Goal: Book appointment/travel/reservation

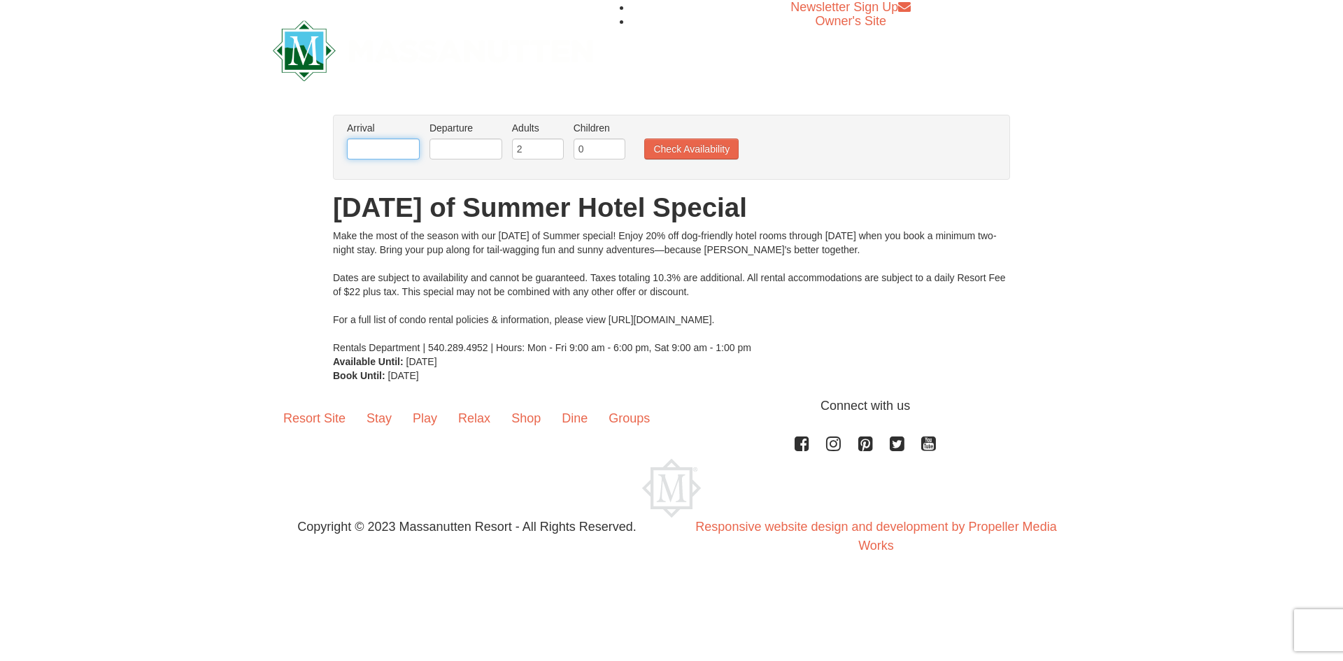
click at [373, 141] on input "text" at bounding box center [383, 148] width 73 height 21
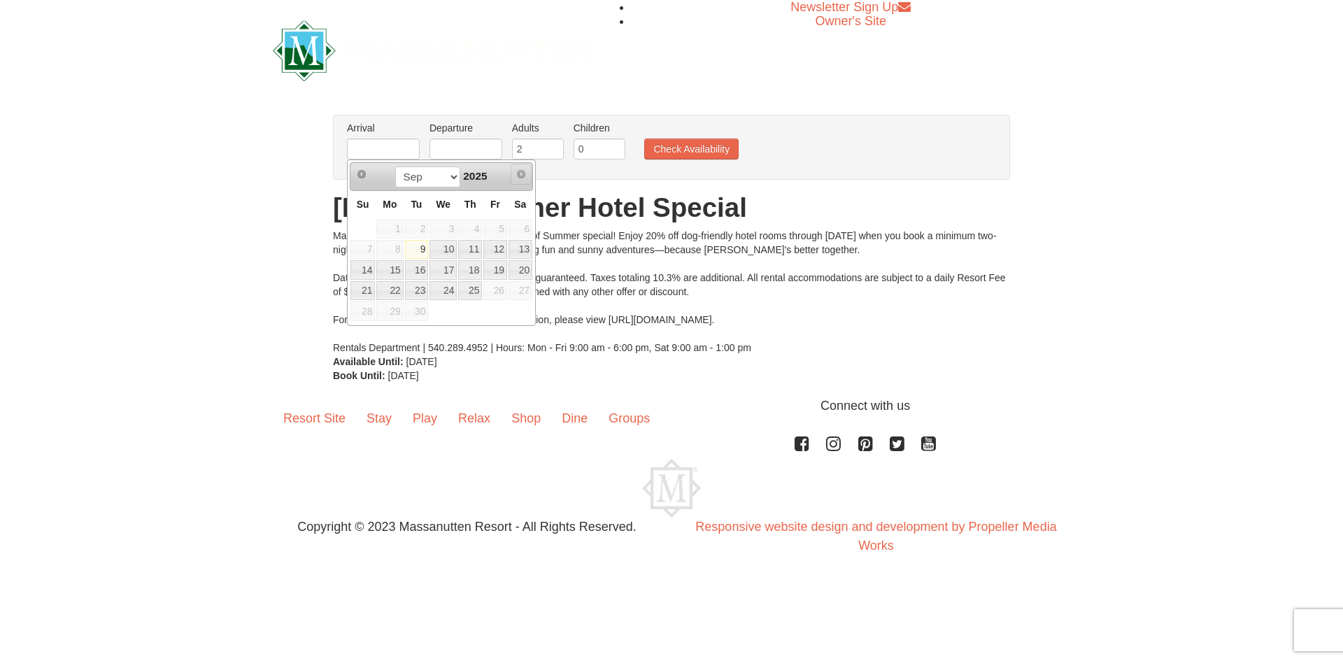
click at [523, 173] on span "Next" at bounding box center [520, 174] width 11 height 11
click at [520, 173] on span "Next" at bounding box center [520, 174] width 11 height 11
click at [446, 176] on select "Sep" at bounding box center [427, 176] width 65 height 21
click at [657, 234] on div "Make the most of the season with our Dog Days of Summer special! Enjoy 20% off …" at bounding box center [671, 292] width 677 height 126
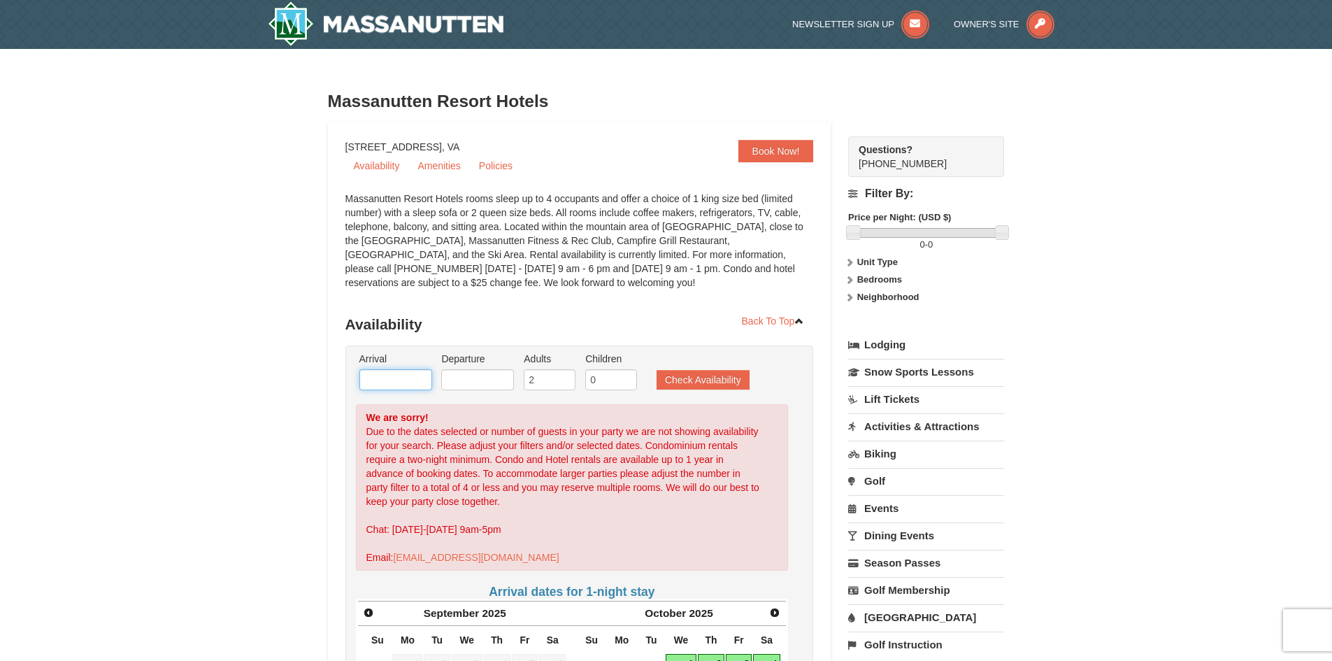
click at [408, 380] on input "text" at bounding box center [396, 379] width 73 height 21
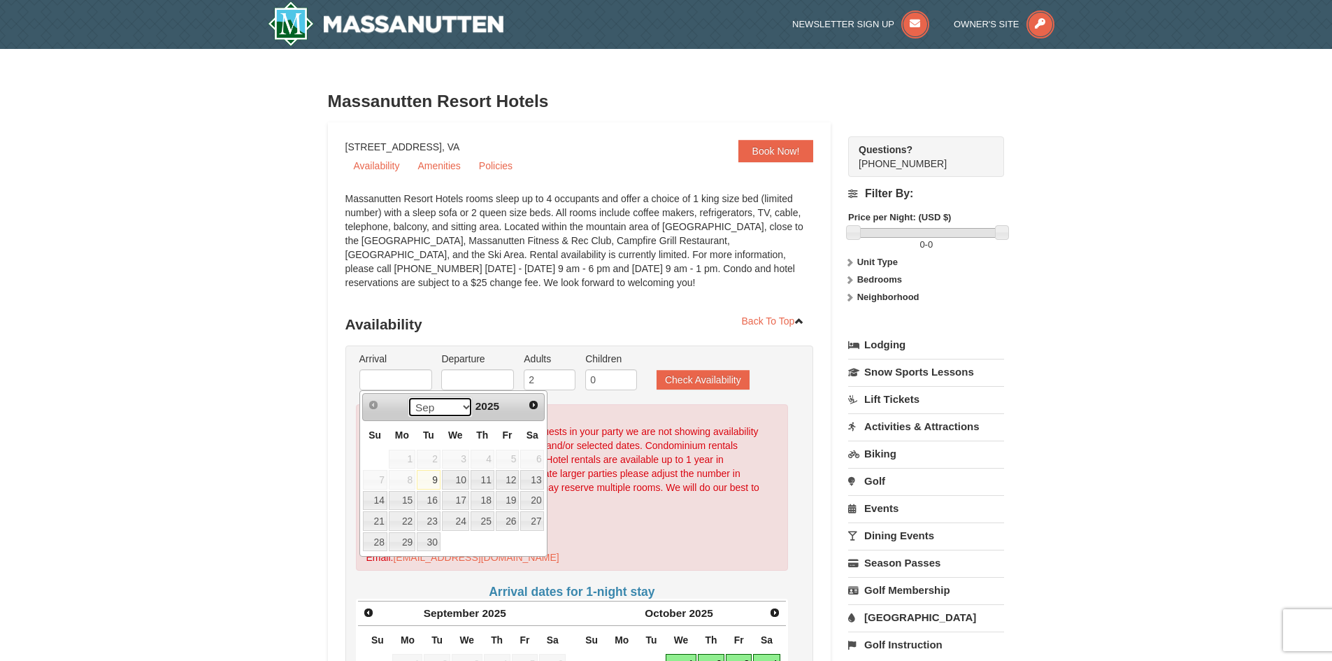
click at [451, 406] on select "Sep Oct Nov Dec" at bounding box center [440, 407] width 65 height 21
click at [508, 520] on link "24" at bounding box center [508, 521] width 24 height 20
type input "10/24/2025"
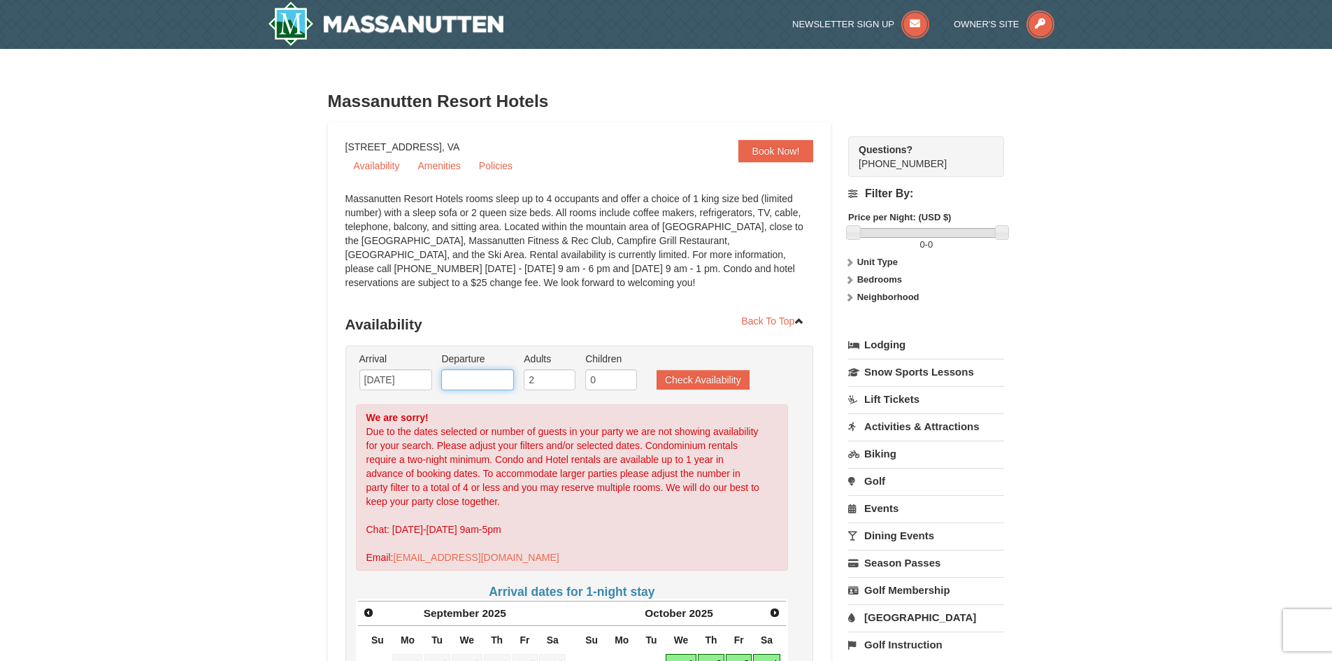
click at [477, 386] on input "text" at bounding box center [477, 379] width 73 height 21
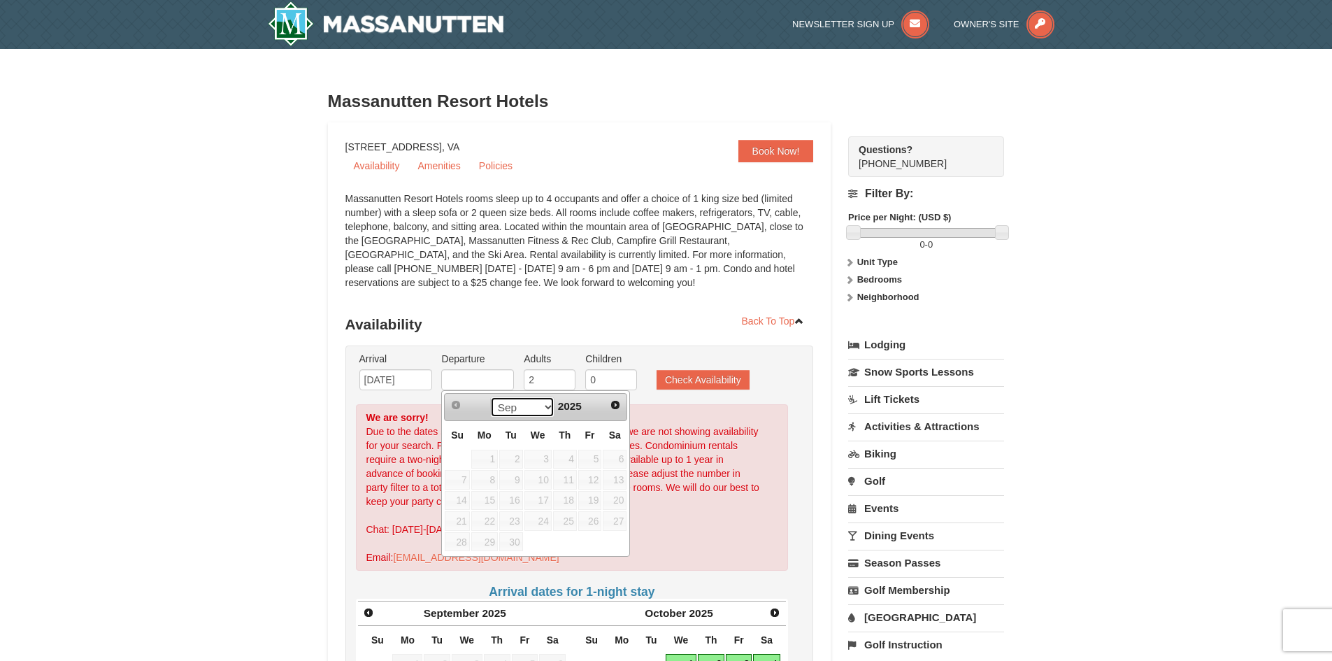
click at [532, 411] on select "Sep Oct Nov Dec" at bounding box center [522, 407] width 65 height 21
click at [462, 541] on link "26" at bounding box center [457, 542] width 24 height 20
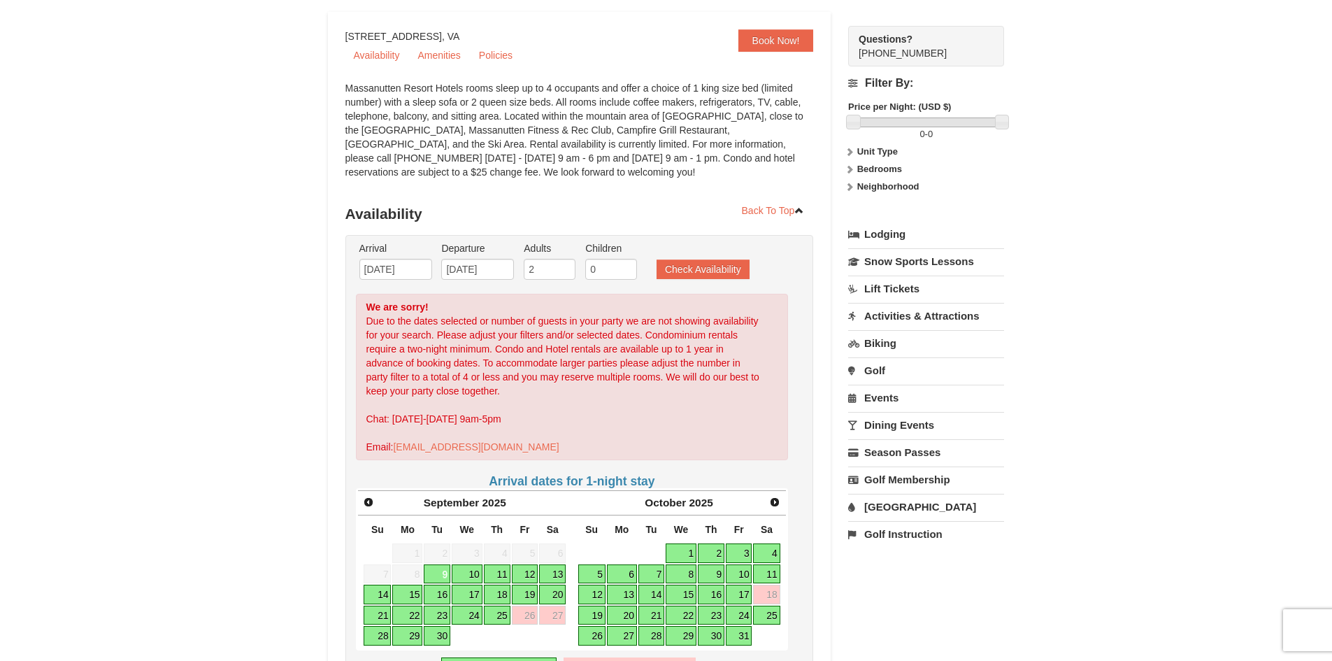
scroll to position [280, 0]
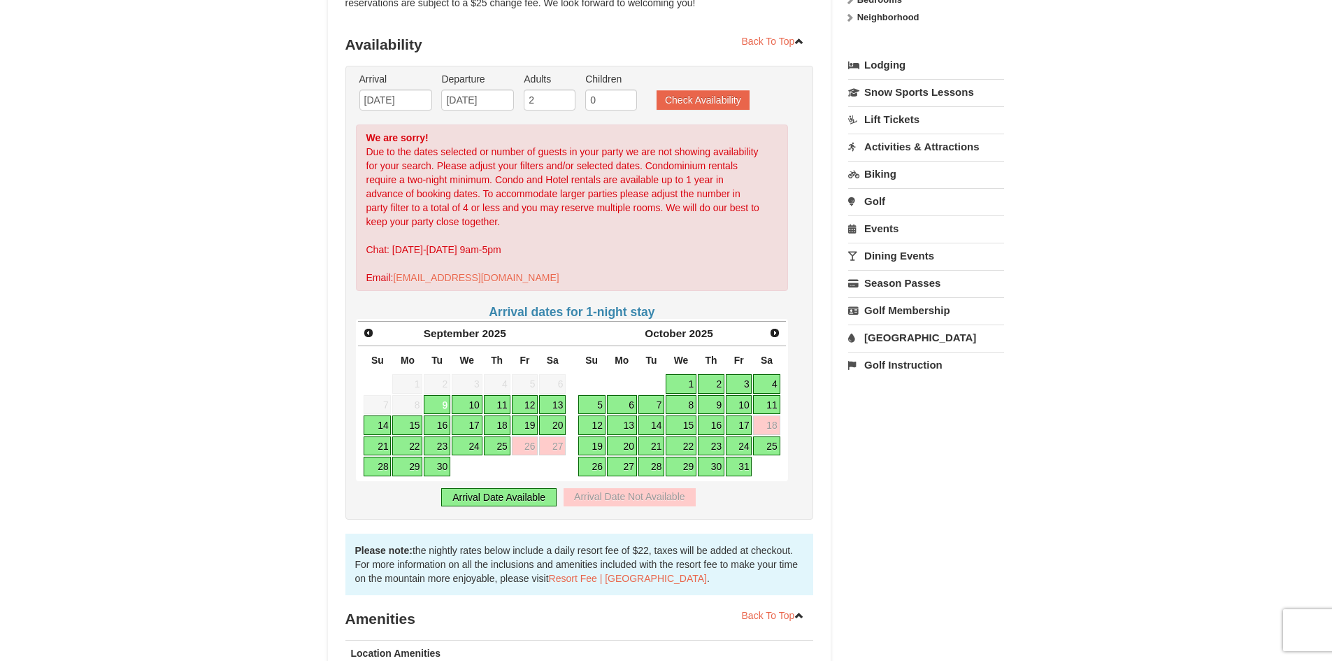
click at [741, 443] on link "24" at bounding box center [739, 446] width 27 height 20
click at [596, 463] on link "26" at bounding box center [591, 467] width 27 height 20
type input "10/26/2025"
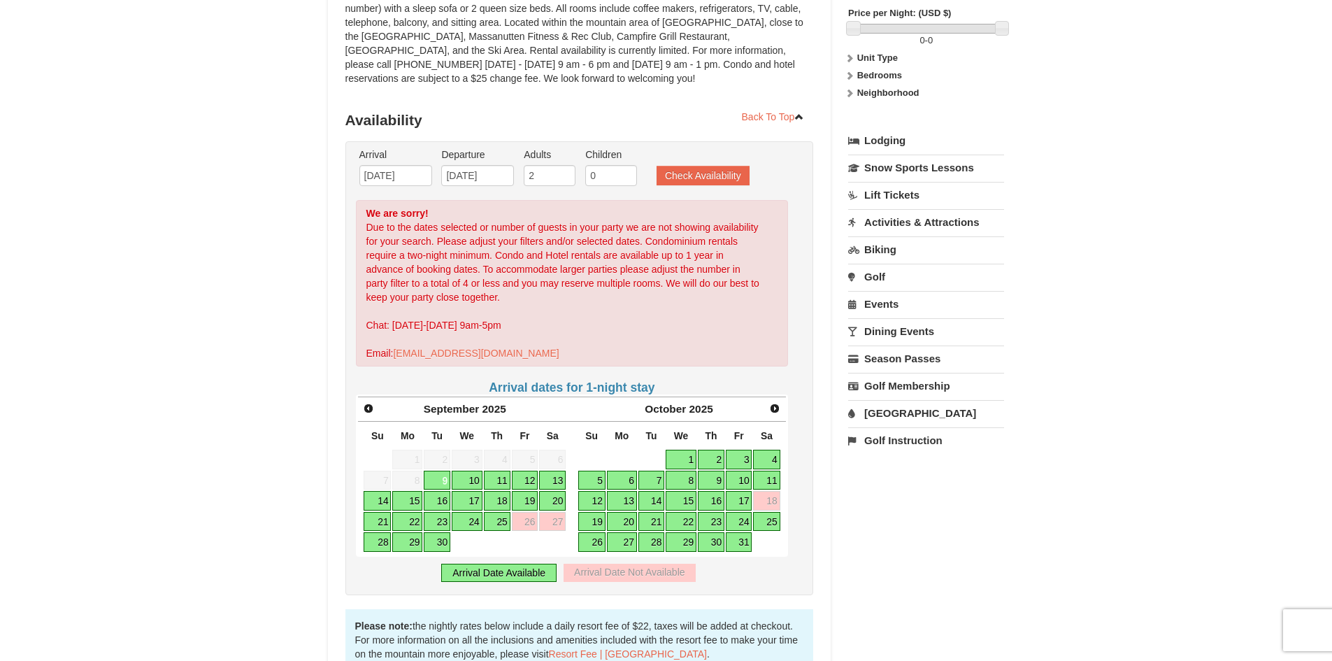
scroll to position [140, 0]
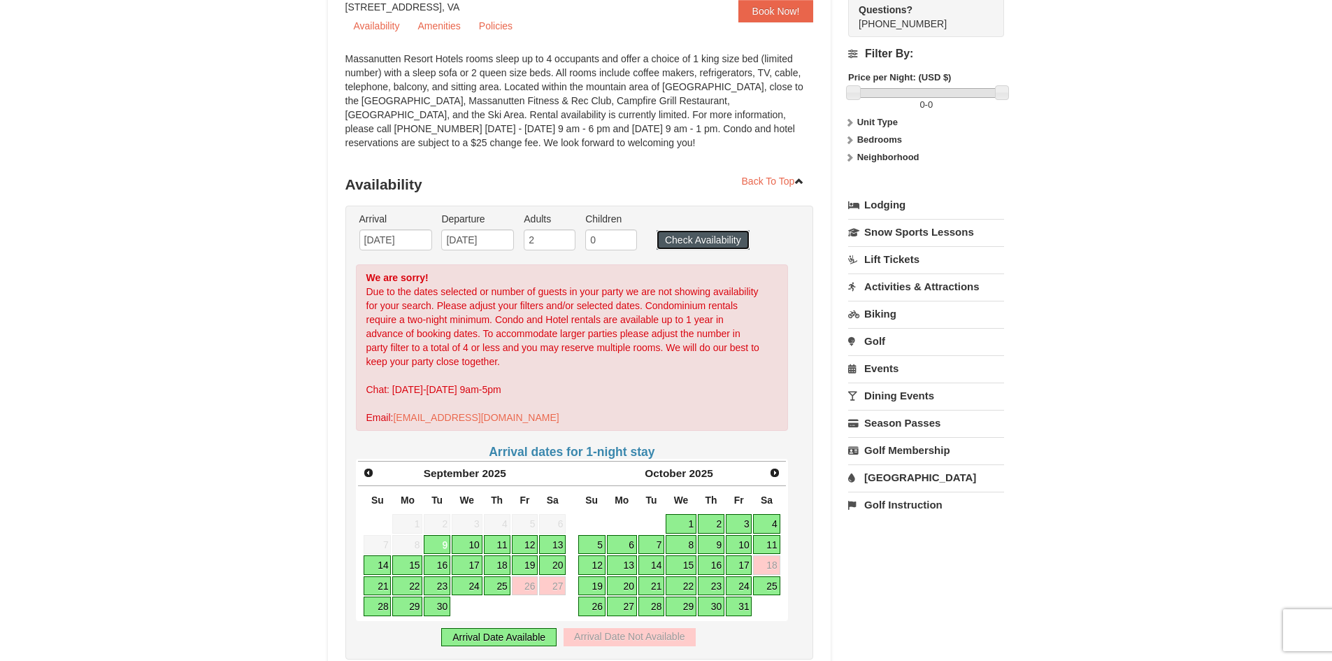
click at [670, 239] on button "Check Availability" at bounding box center [703, 240] width 93 height 20
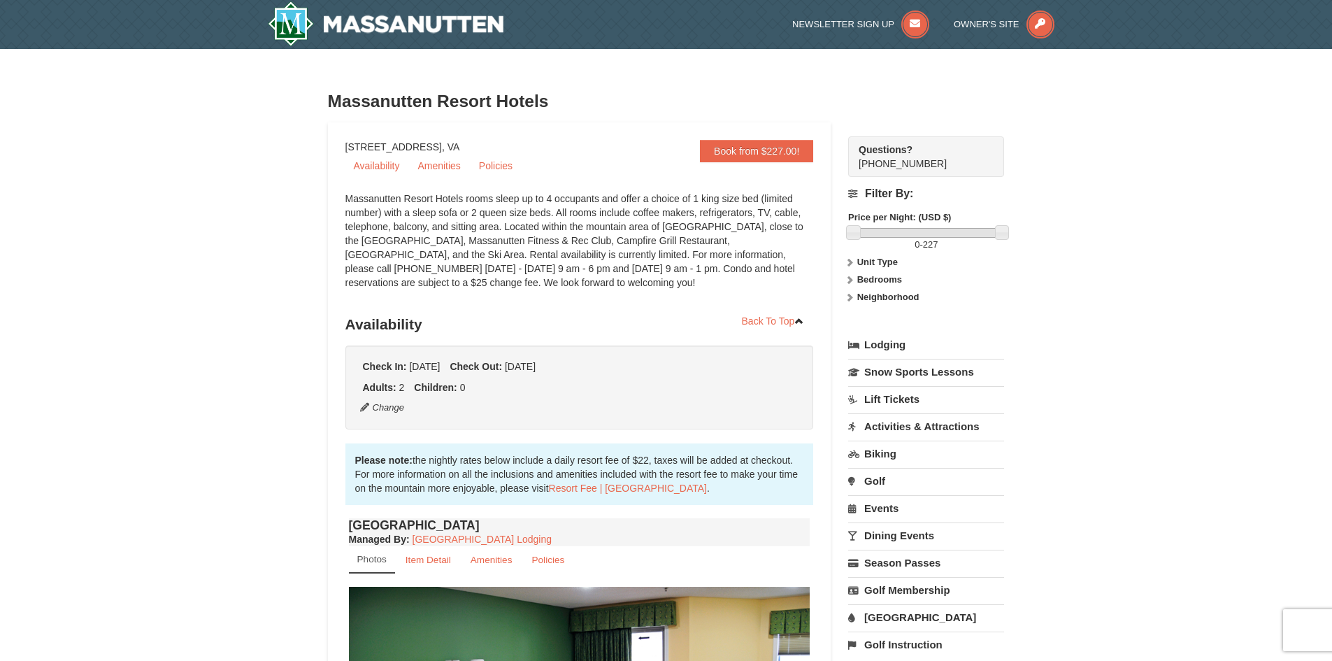
click at [902, 392] on link "Lift Tickets" at bounding box center [926, 399] width 156 height 26
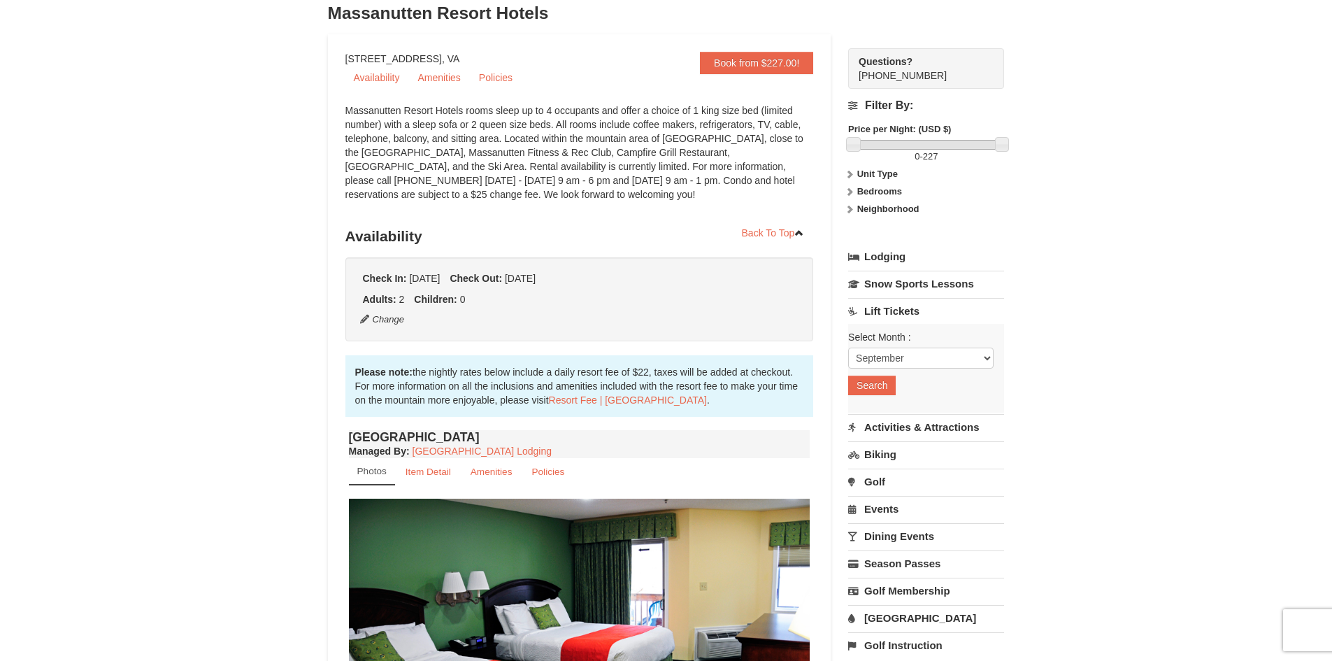
scroll to position [210, 0]
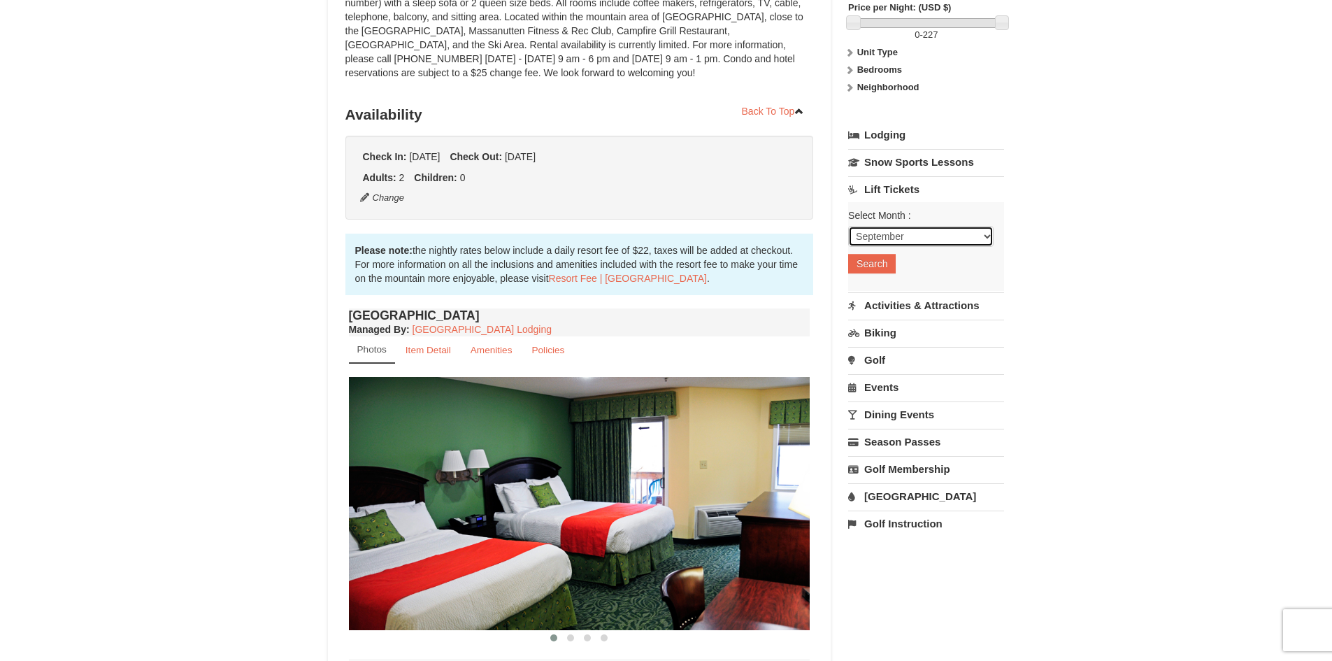
click at [958, 239] on select "September October November December January February March April May June July …" at bounding box center [920, 236] width 145 height 21
select select "10"
click at [848, 226] on select "September October November December January February March April May June July …" at bounding box center [920, 236] width 145 height 21
click at [875, 261] on button "Search" at bounding box center [872, 264] width 48 height 20
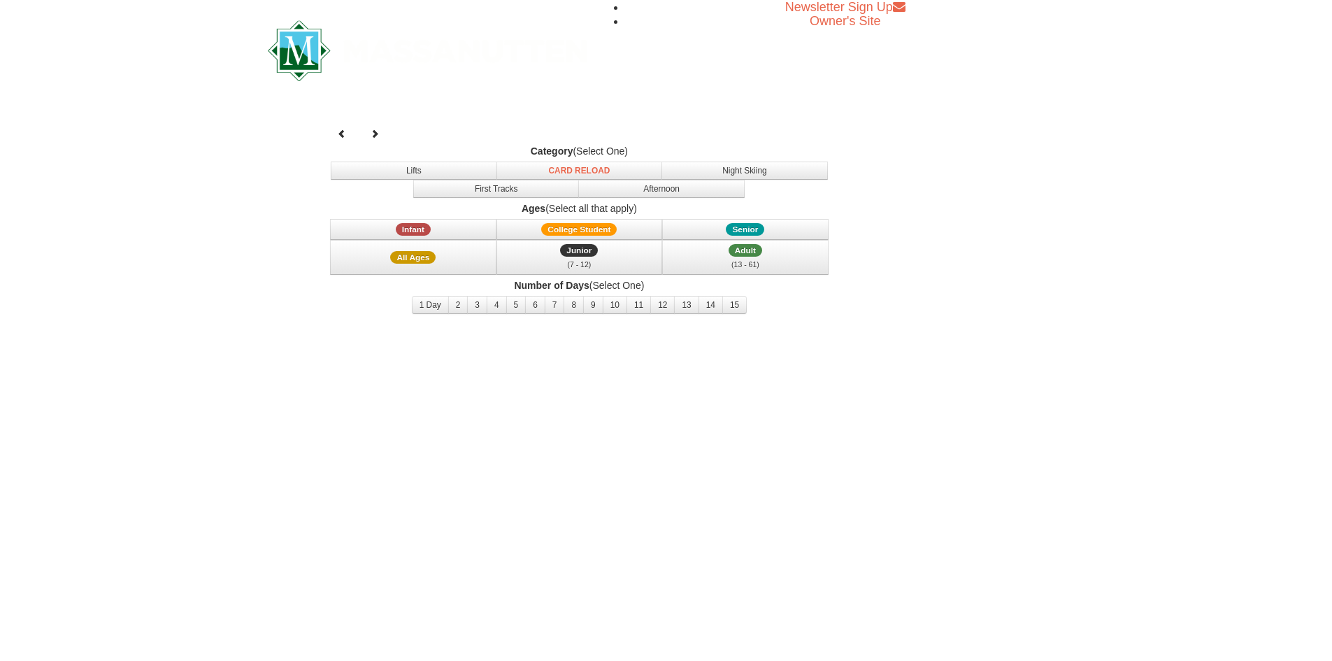
select select "10"
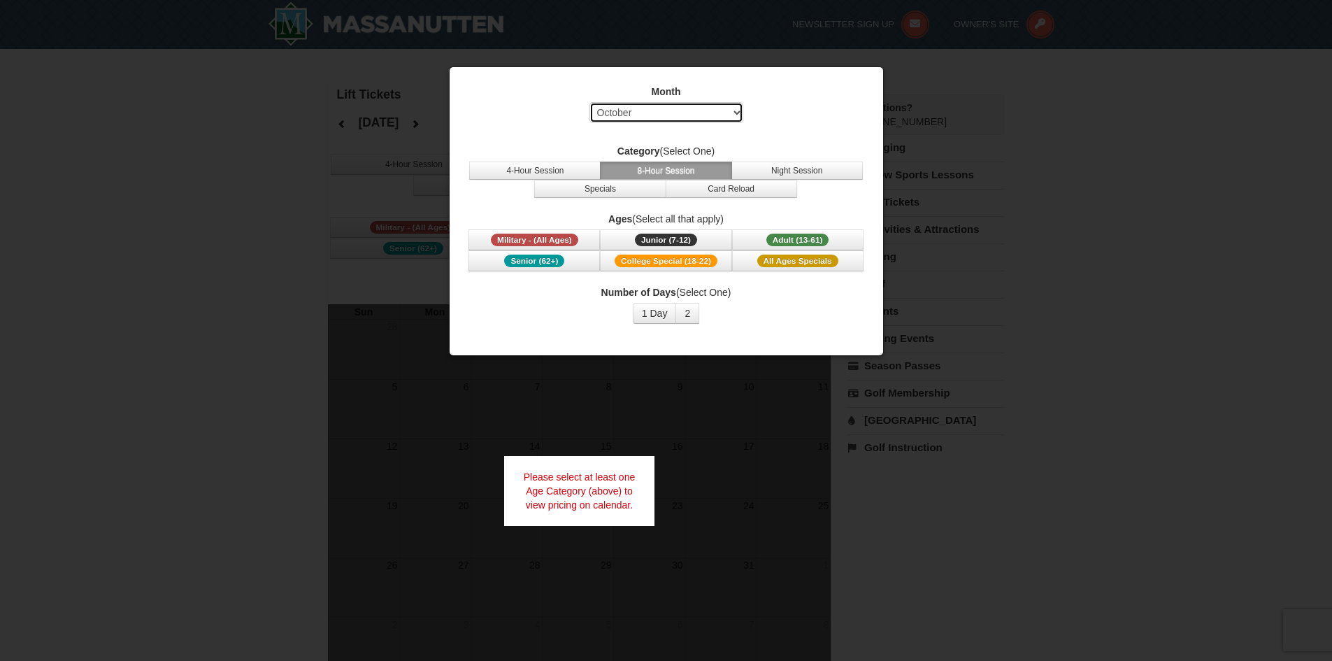
click at [695, 112] on select "Select September October November December January February March April May Jun…" at bounding box center [667, 112] width 154 height 21
click at [590, 102] on select "Select September October November December January February March April May Jun…" at bounding box center [667, 112] width 154 height 21
click at [657, 315] on button "1 Day" at bounding box center [655, 313] width 44 height 21
click at [951, 133] on div at bounding box center [666, 330] width 1332 height 661
click at [690, 319] on button "2" at bounding box center [688, 313] width 24 height 21
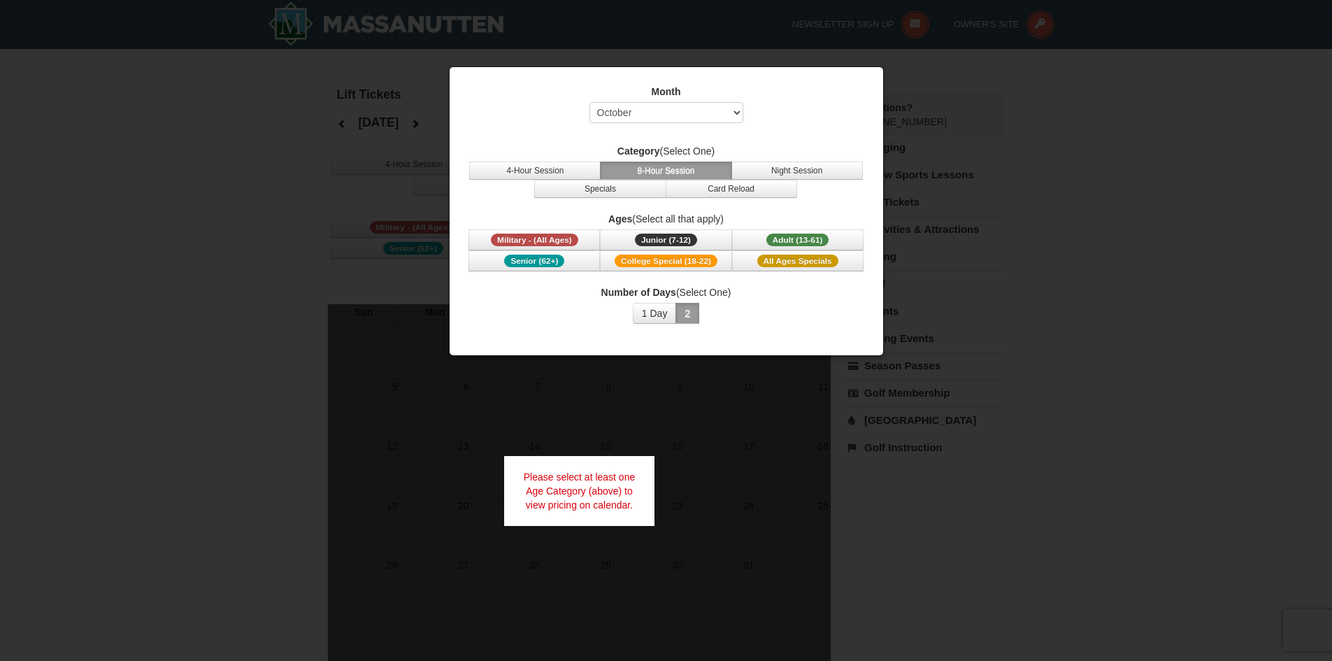
click at [1221, 446] on div at bounding box center [666, 330] width 1332 height 661
click at [189, 190] on div at bounding box center [666, 330] width 1332 height 661
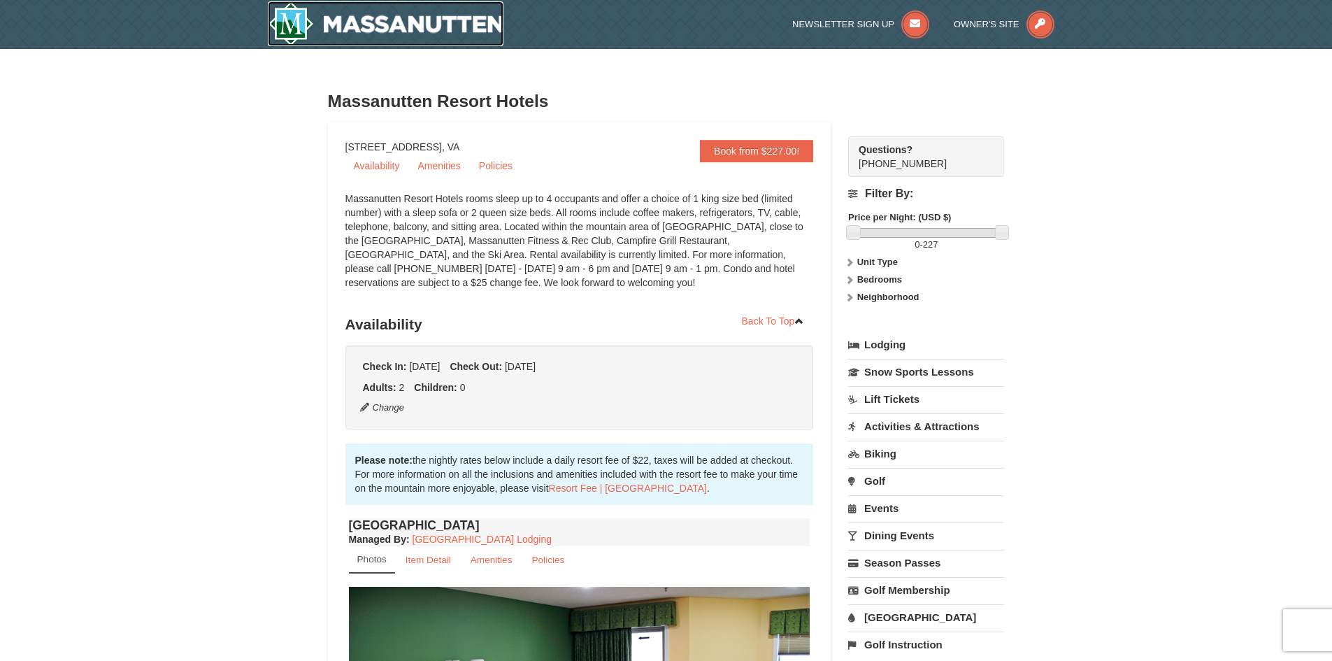
click at [427, 14] on img at bounding box center [386, 23] width 236 height 45
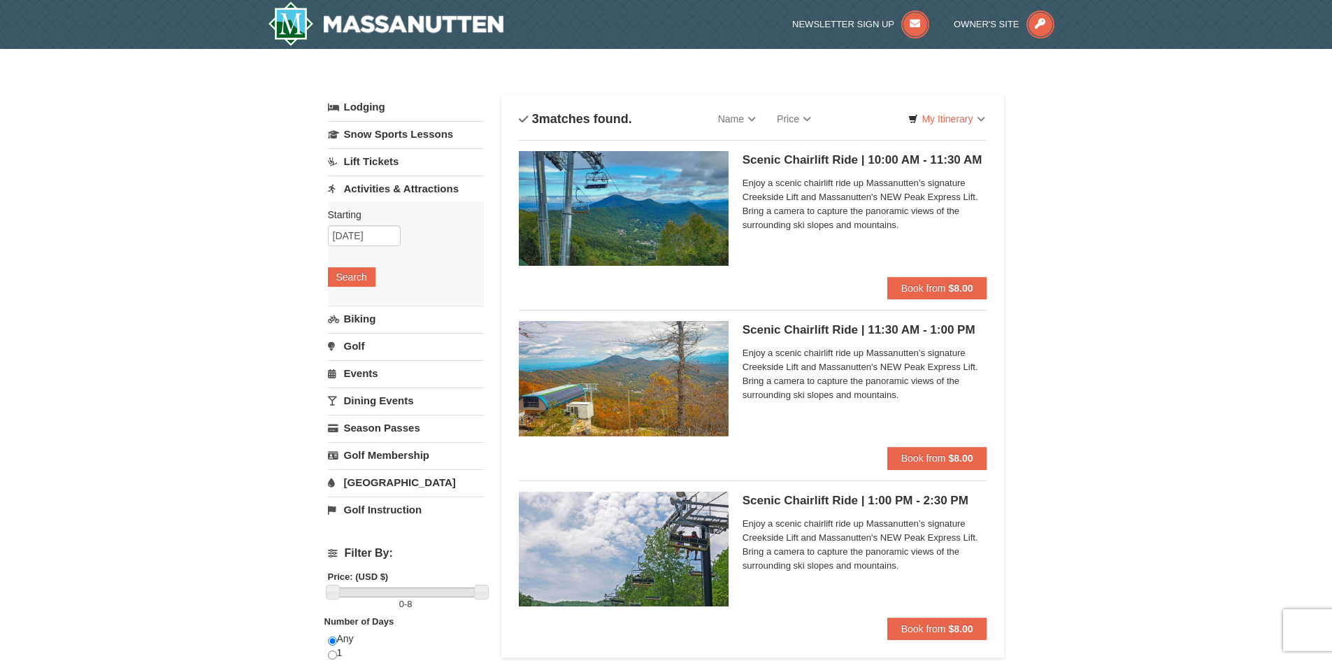
click at [373, 485] on link "[GEOGRAPHIC_DATA]" at bounding box center [406, 482] width 156 height 26
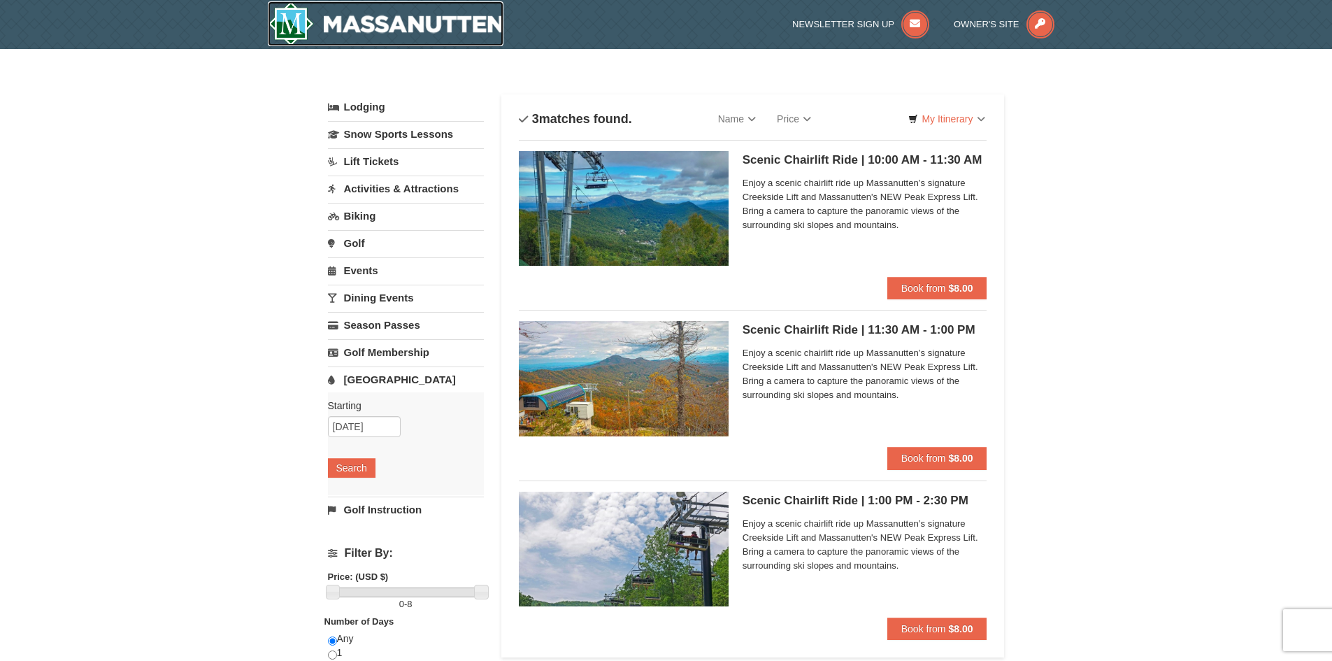
click at [453, 26] on img at bounding box center [386, 23] width 236 height 45
